Goal: Transaction & Acquisition: Book appointment/travel/reservation

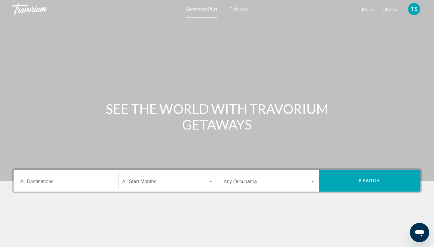
click at [239, 9] on span "Getaways" at bounding box center [238, 9] width 19 height 5
click at [239, 9] on span "Getaways" at bounding box center [237, 9] width 22 height 5
click at [36, 182] on input "Destination All Destinations" at bounding box center [66, 182] width 92 height 5
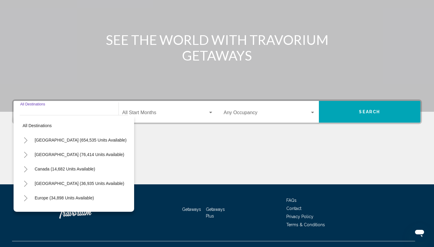
scroll to position [80, 0]
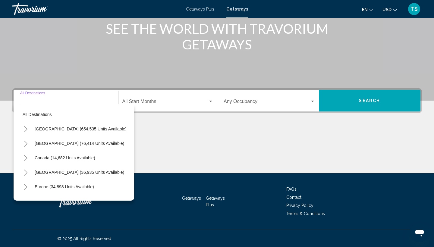
click at [25, 128] on icon "Toggle United States (654,535 units available)" at bounding box center [26, 129] width 5 height 6
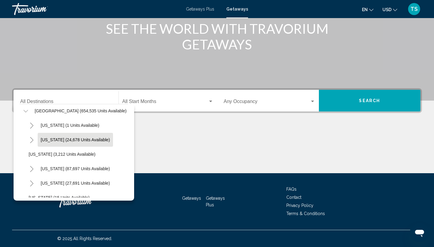
scroll to position [21, 0]
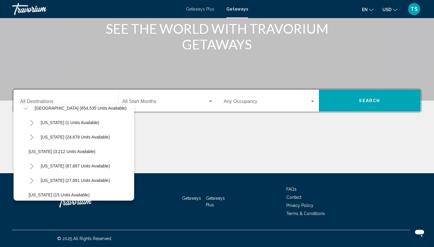
click at [31, 165] on icon "Toggle California (87,697 units available)" at bounding box center [31, 166] width 3 height 6
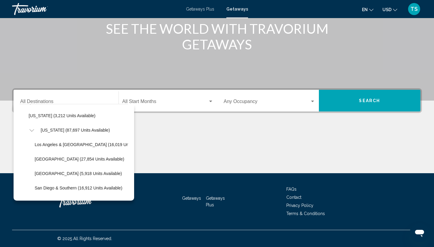
scroll to position [58, 0]
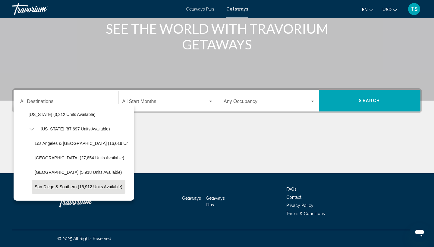
click at [86, 187] on span "San Diego & Southern (16,912 units available)" at bounding box center [79, 187] width 88 height 5
type input "**********"
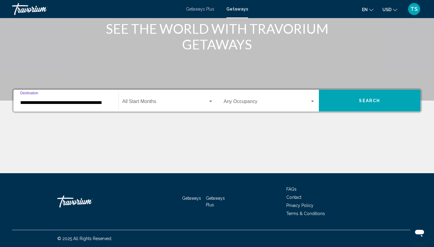
click at [209, 102] on div "Search widget" at bounding box center [210, 102] width 3 height 2
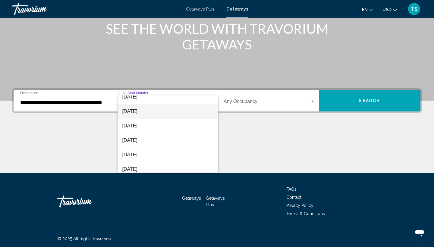
scroll to position [24, 0]
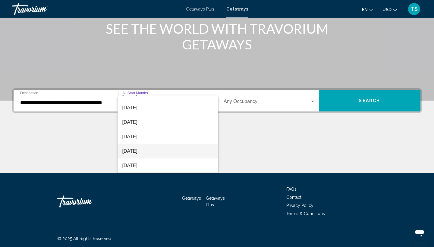
click at [141, 151] on span "[DATE]" at bounding box center [167, 151] width 91 height 14
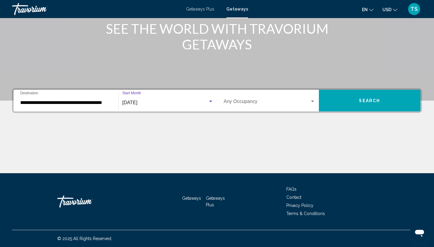
click at [311, 101] on div "Search widget" at bounding box center [312, 101] width 5 height 5
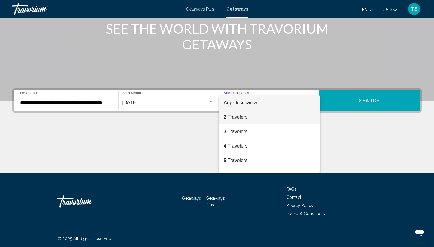
click at [252, 116] on span "2 Travelers" at bounding box center [270, 117] width 92 height 14
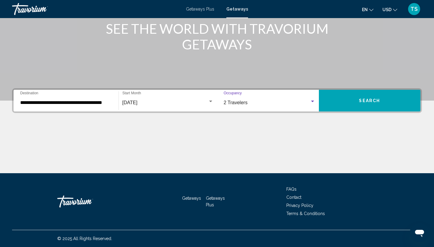
click at [379, 99] on span "Search" at bounding box center [369, 101] width 21 height 5
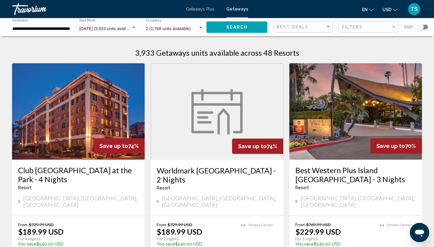
click at [331, 26] on mat-form-field "Best Deals" at bounding box center [302, 27] width 59 height 12
click at [319, 22] on div "Best Deals" at bounding box center [304, 26] width 54 height 11
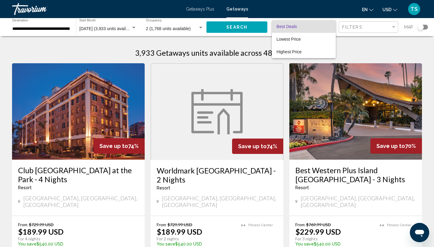
click at [362, 43] on div at bounding box center [217, 123] width 434 height 247
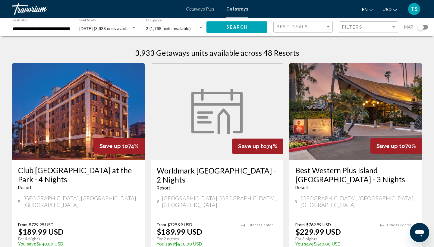
click at [364, 32] on div "Filters" at bounding box center [369, 27] width 54 height 11
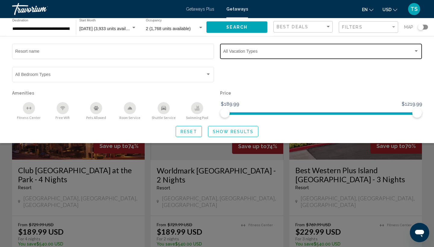
click at [255, 51] on span "Search widget" at bounding box center [318, 52] width 190 height 5
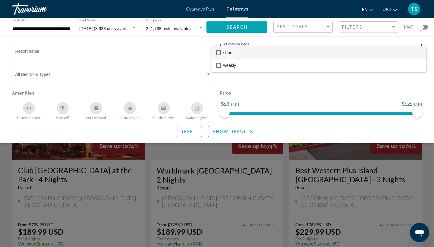
click at [260, 90] on div at bounding box center [217, 123] width 434 height 247
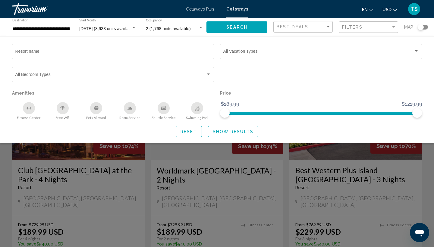
click at [201, 178] on div "Search widget" at bounding box center [217, 168] width 434 height 157
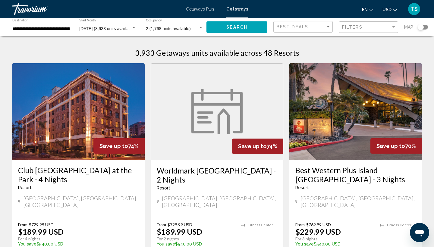
click at [423, 29] on div "Search widget" at bounding box center [421, 27] width 6 height 6
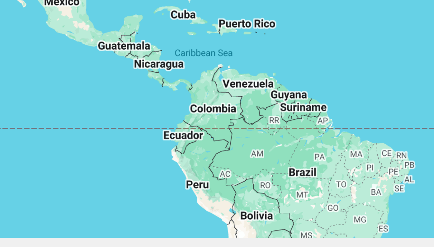
scroll to position [59, 0]
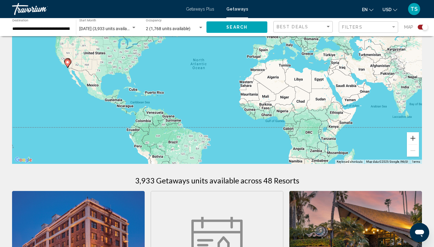
click at [415, 137] on button "Zoom in" at bounding box center [413, 138] width 12 height 12
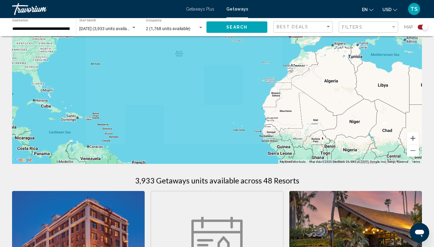
click at [415, 137] on button "Zoom in" at bounding box center [413, 138] width 12 height 12
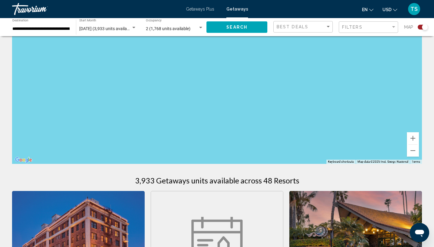
drag, startPoint x: 183, startPoint y: 118, endPoint x: 374, endPoint y: 96, distance: 192.7
click at [374, 96] on div "Main content" at bounding box center [217, 73] width 410 height 181
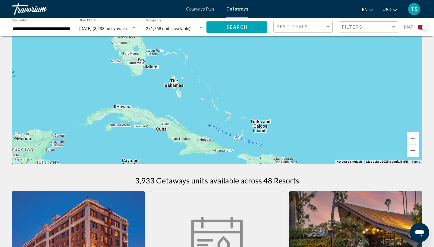
drag, startPoint x: 193, startPoint y: 85, endPoint x: 358, endPoint y: 88, distance: 165.5
click at [358, 88] on div "Main content" at bounding box center [217, 73] width 410 height 181
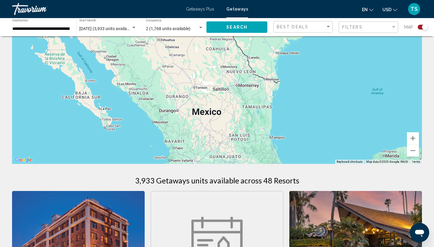
drag, startPoint x: 187, startPoint y: 84, endPoint x: 329, endPoint y: 143, distance: 154.1
click at [329, 143] on div "Main content" at bounding box center [217, 73] width 410 height 181
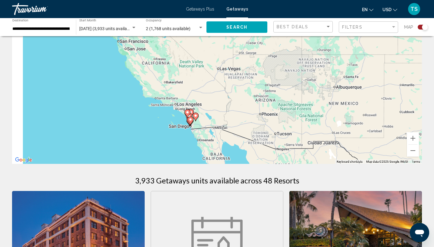
drag, startPoint x: 156, startPoint y: 99, endPoint x: 252, endPoint y: 125, distance: 99.4
click at [252, 125] on div "To activate drag with keyboard, press Alt + Enter. Once in keyboard drag state,…" at bounding box center [217, 73] width 410 height 181
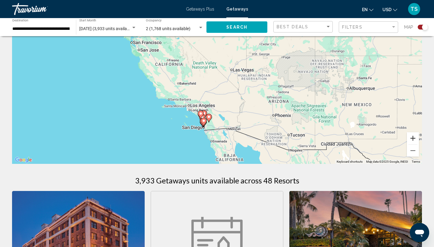
click at [415, 140] on button "Zoom in" at bounding box center [413, 138] width 12 height 12
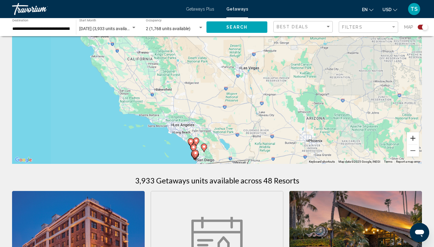
click at [415, 140] on button "Zoom in" at bounding box center [413, 138] width 12 height 12
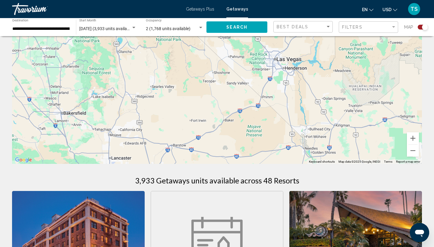
drag, startPoint x: 286, startPoint y: 142, endPoint x: 289, endPoint y: 96, distance: 46.5
click at [289, 96] on div "Main content" at bounding box center [217, 73] width 410 height 181
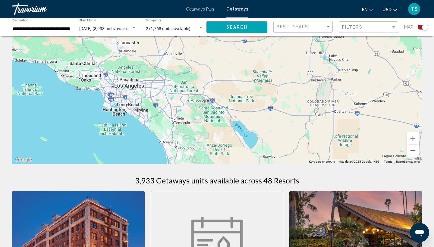
drag, startPoint x: 290, startPoint y: 92, endPoint x: 293, endPoint y: 59, distance: 33.1
click at [293, 59] on div "Main content" at bounding box center [217, 73] width 410 height 181
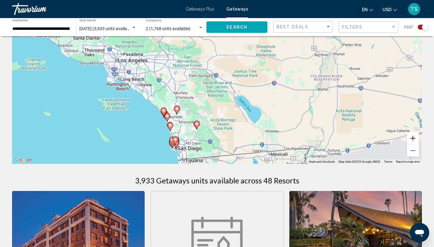
click at [414, 140] on button "Zoom in" at bounding box center [413, 138] width 12 height 12
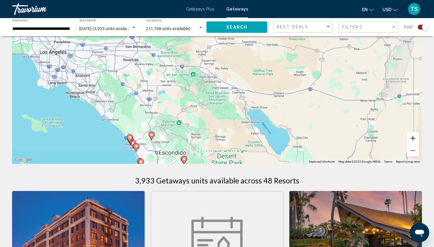
click at [414, 140] on button "Zoom in" at bounding box center [413, 138] width 12 height 12
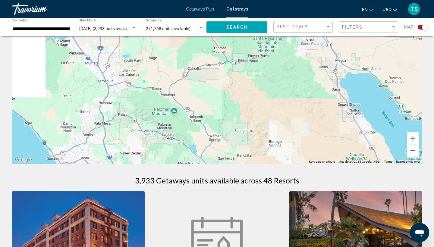
drag, startPoint x: 285, startPoint y: 144, endPoint x: 345, endPoint y: 36, distance: 123.7
click at [345, 36] on div "Main content" at bounding box center [217, 73] width 410 height 181
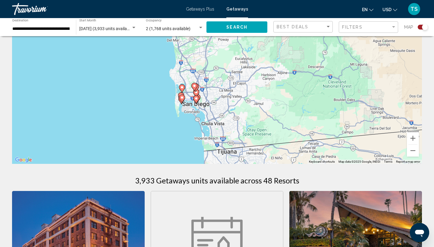
drag, startPoint x: 257, startPoint y: 110, endPoint x: 260, endPoint y: 79, distance: 30.9
click at [260, 79] on div "To activate drag with keyboard, press Alt + Enter. Once in keyboard drag state,…" at bounding box center [217, 73] width 410 height 181
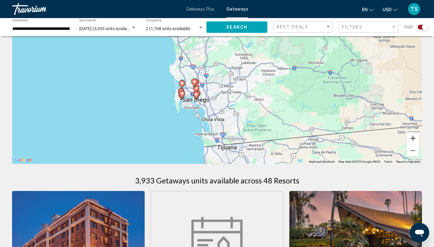
click at [416, 137] on button "Zoom in" at bounding box center [413, 138] width 12 height 12
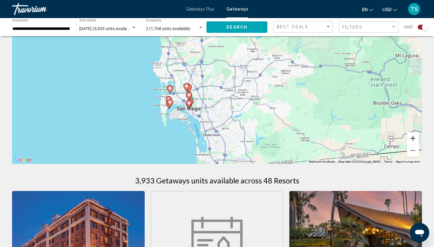
click at [416, 137] on button "Zoom in" at bounding box center [413, 138] width 12 height 12
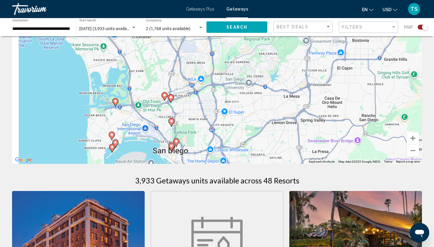
drag, startPoint x: 263, startPoint y: 124, endPoint x: 332, endPoint y: 76, distance: 84.6
click at [332, 76] on div "To activate drag with keyboard, press Alt + Enter. Once in keyboard drag state,…" at bounding box center [217, 73] width 410 height 181
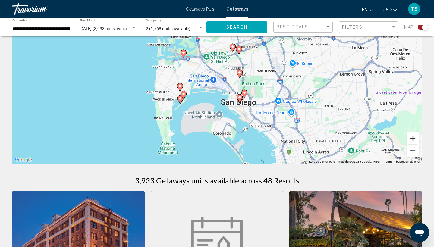
click at [415, 138] on button "Zoom in" at bounding box center [413, 138] width 12 height 12
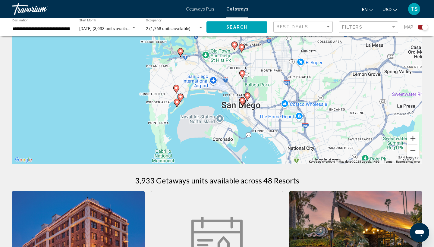
click at [415, 138] on button "Zoom in" at bounding box center [413, 138] width 12 height 12
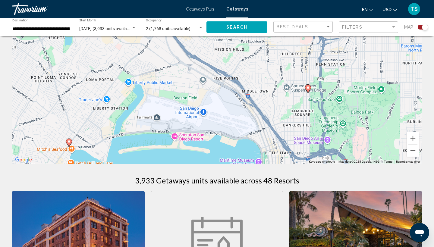
drag, startPoint x: 356, startPoint y: 137, endPoint x: 329, endPoint y: 73, distance: 69.4
click at [329, 73] on div "To activate drag with keyboard, press Alt + Enter. Once in keyboard drag state,…" at bounding box center [217, 73] width 410 height 181
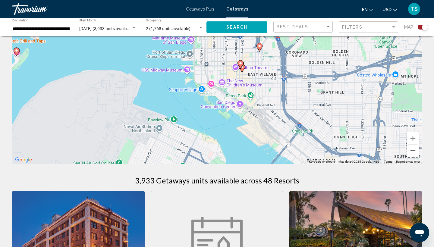
drag, startPoint x: 313, startPoint y: 83, endPoint x: 311, endPoint y: 131, distance: 47.4
click at [311, 131] on div "To activate drag with keyboard, press Alt + Enter. Once in keyboard drag state,…" at bounding box center [217, 73] width 410 height 181
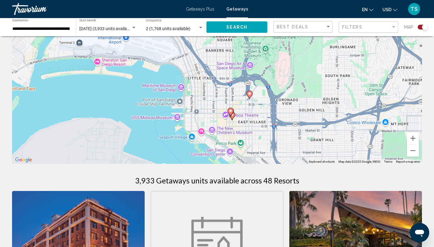
drag, startPoint x: 251, startPoint y: 90, endPoint x: 242, endPoint y: 126, distance: 36.6
click at [242, 126] on div "To activate drag with keyboard, press Alt + Enter. Once in keyboard drag state,…" at bounding box center [217, 73] width 410 height 181
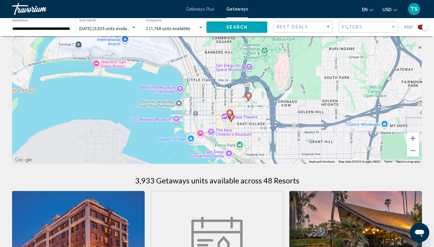
click at [251, 95] on icon "Main content" at bounding box center [248, 97] width 5 height 8
type input "**********"
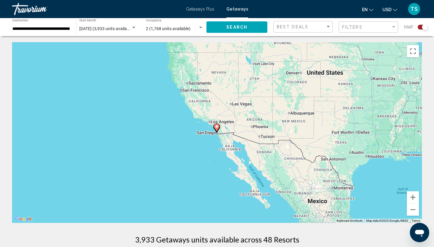
scroll to position [0, 0]
click at [424, 27] on div "Search widget" at bounding box center [425, 27] width 6 height 6
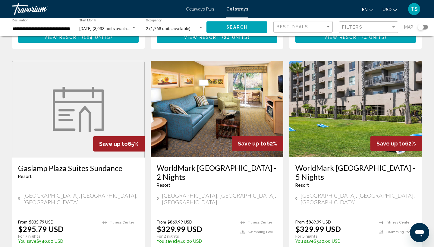
scroll to position [658, 0]
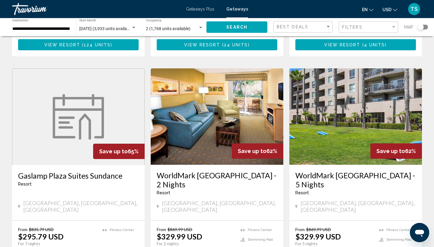
click at [386, 94] on img "Main content" at bounding box center [355, 116] width 133 height 96
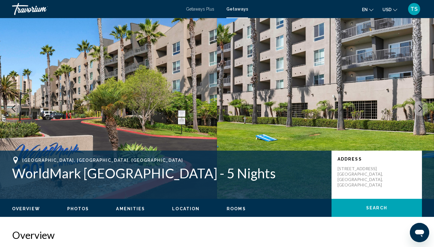
click at [178, 115] on img "Main content" at bounding box center [108, 108] width 217 height 181
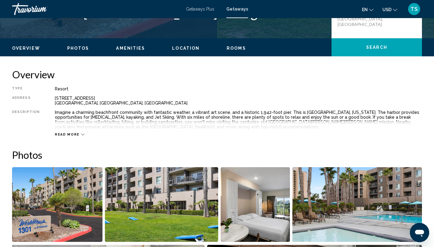
scroll to position [160, 0]
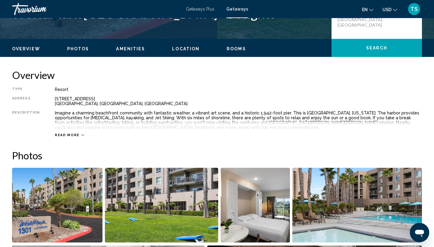
click at [73, 135] on span "Read more" at bounding box center [67, 135] width 25 height 4
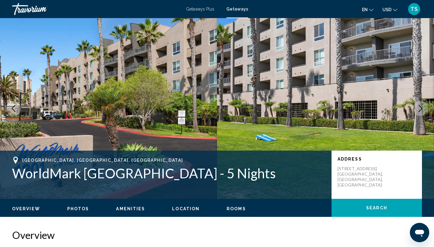
scroll to position [0, 0]
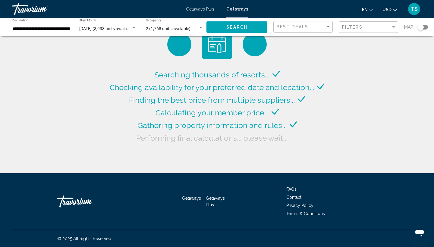
click at [66, 28] on input "**********" at bounding box center [41, 29] width 58 height 5
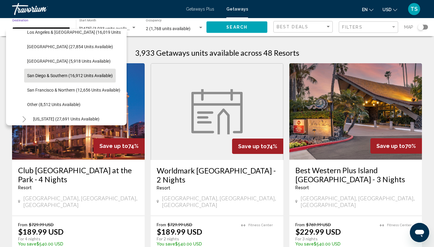
click at [230, 169] on h3 "Worldmark [GEOGRAPHIC_DATA] - 2 Nights" at bounding box center [217, 175] width 121 height 18
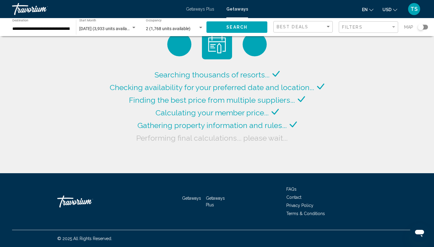
click at [106, 26] on div "[DATE] (3,933 units available) Start Month All Start Months" at bounding box center [107, 27] width 57 height 17
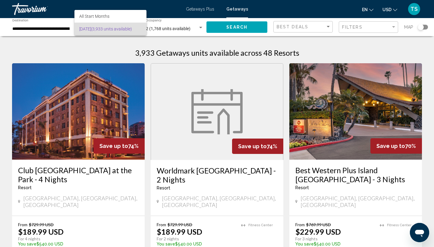
click at [91, 46] on div at bounding box center [217, 123] width 434 height 247
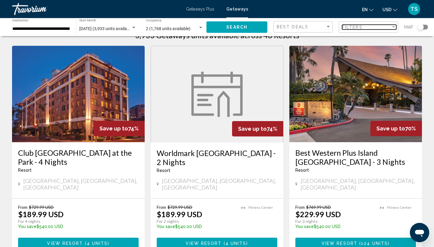
click at [351, 28] on span "Filters" at bounding box center [352, 27] width 21 height 5
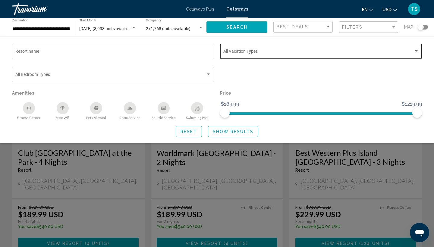
click at [257, 55] on span "Search widget" at bounding box center [318, 52] width 190 height 5
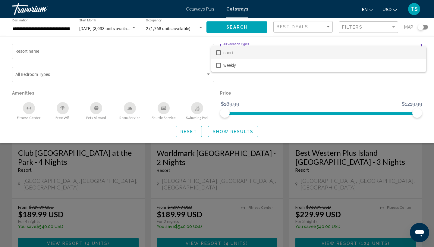
click at [187, 77] on div at bounding box center [217, 123] width 434 height 247
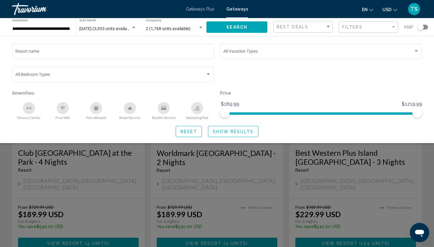
click at [187, 77] on span "Search widget" at bounding box center [110, 75] width 190 height 5
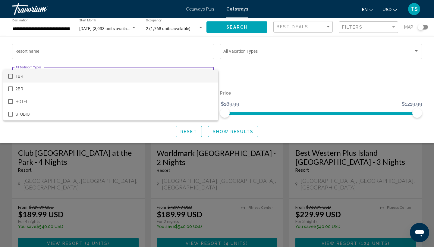
click at [180, 51] on div at bounding box center [217, 123] width 434 height 247
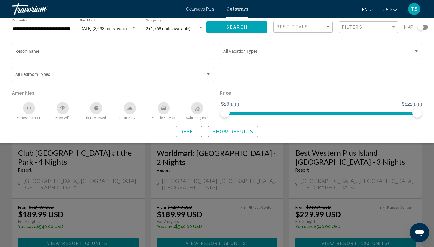
click at [180, 51] on input "Resort name" at bounding box center [113, 52] width 196 height 5
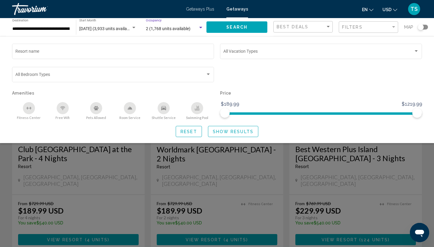
click at [188, 27] on span "2 (1,768 units available)" at bounding box center [168, 28] width 45 height 5
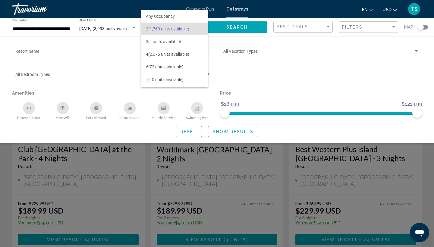
click at [248, 88] on div at bounding box center [217, 123] width 434 height 247
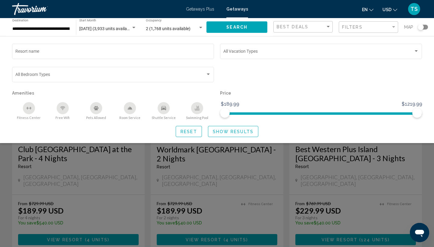
click at [132, 111] on icon "Room Service" at bounding box center [130, 108] width 5 height 5
click at [250, 132] on span "Show Results" at bounding box center [233, 131] width 41 height 5
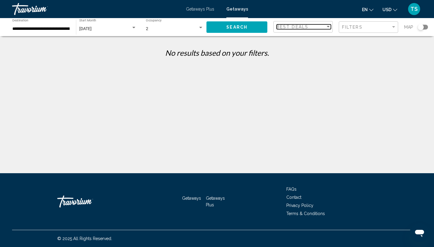
click at [302, 27] on span "Best Deals" at bounding box center [293, 26] width 32 height 5
click at [340, 29] on div at bounding box center [217, 123] width 434 height 247
click at [356, 28] on span "Filters" at bounding box center [352, 27] width 21 height 5
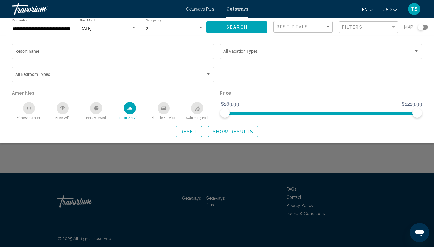
click at [130, 114] on div "Room Service" at bounding box center [130, 108] width 12 height 12
click at [67, 114] on button "Free Wifi" at bounding box center [63, 111] width 34 height 18
click at [27, 109] on icon "Fitness Center" at bounding box center [29, 108] width 5 height 5
click at [197, 108] on icon "Swimming Pool" at bounding box center [197, 108] width 5 height 5
click at [238, 133] on span "Show Results" at bounding box center [233, 131] width 41 height 5
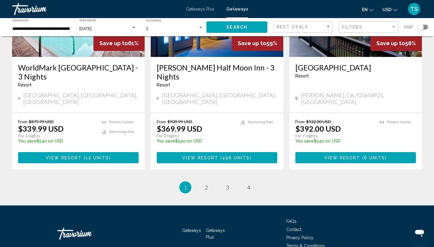
scroll to position [766, 0]
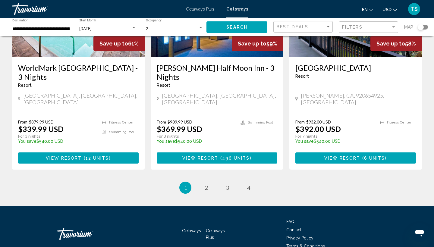
click at [201, 182] on ul "1 / 4 You're on page 1 page 2 page 3 page 4" at bounding box center [217, 188] width 410 height 12
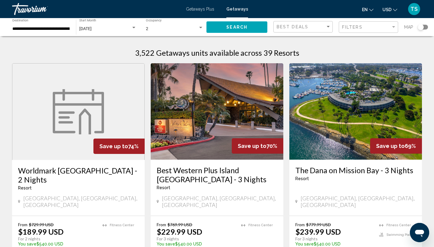
scroll to position [0, 0]
click at [298, 22] on div "Best Deals" at bounding box center [304, 26] width 54 height 11
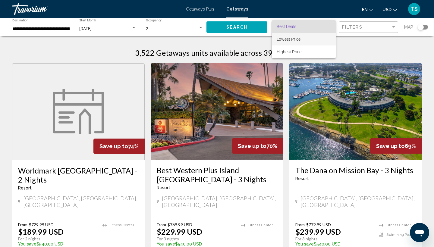
click at [294, 40] on span "Lowest Price" at bounding box center [289, 39] width 24 height 5
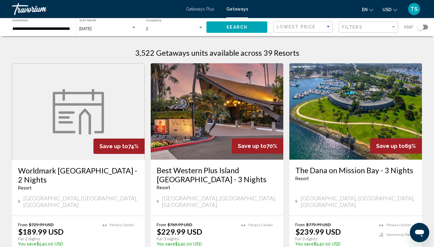
click at [249, 29] on button "Search" at bounding box center [237, 26] width 61 height 11
